Goal: Task Accomplishment & Management: Manage account settings

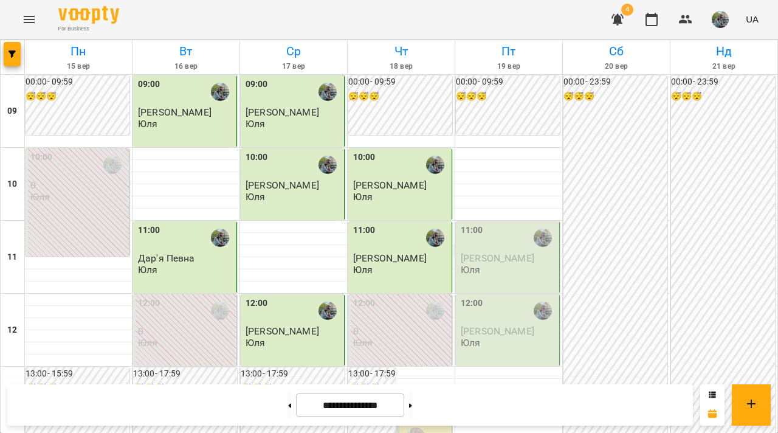
scroll to position [659, 0]
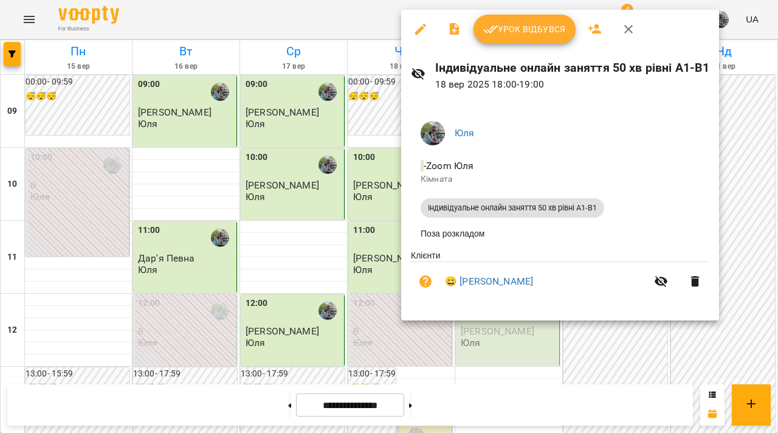
click at [527, 30] on span "Урок відбувся" at bounding box center [524, 29] width 83 height 15
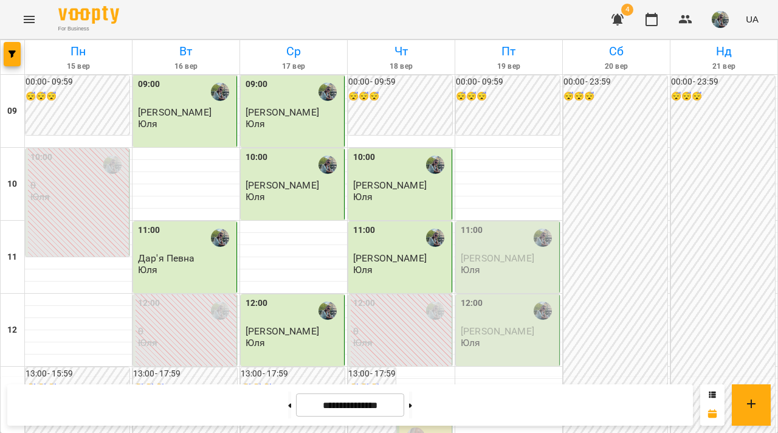
scroll to position [601, 0]
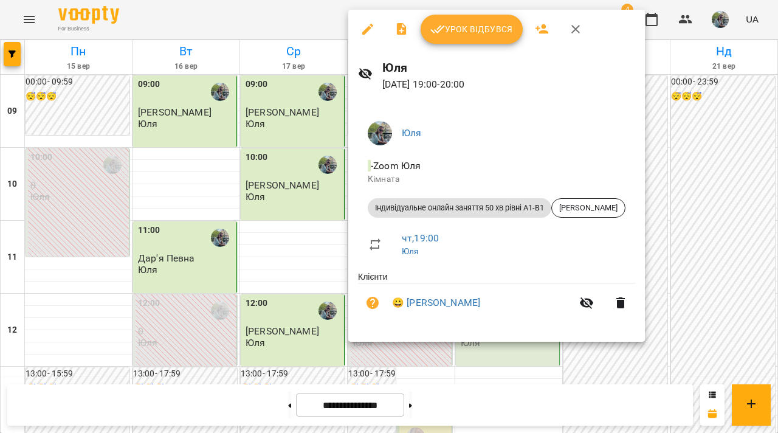
click at [450, 25] on span "Урок відбувся" at bounding box center [471, 29] width 83 height 15
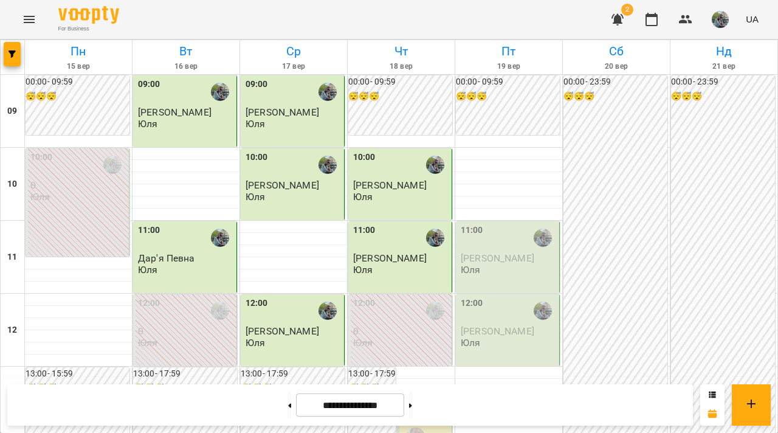
scroll to position [537, 0]
